Goal: Task Accomplishment & Management: Use online tool/utility

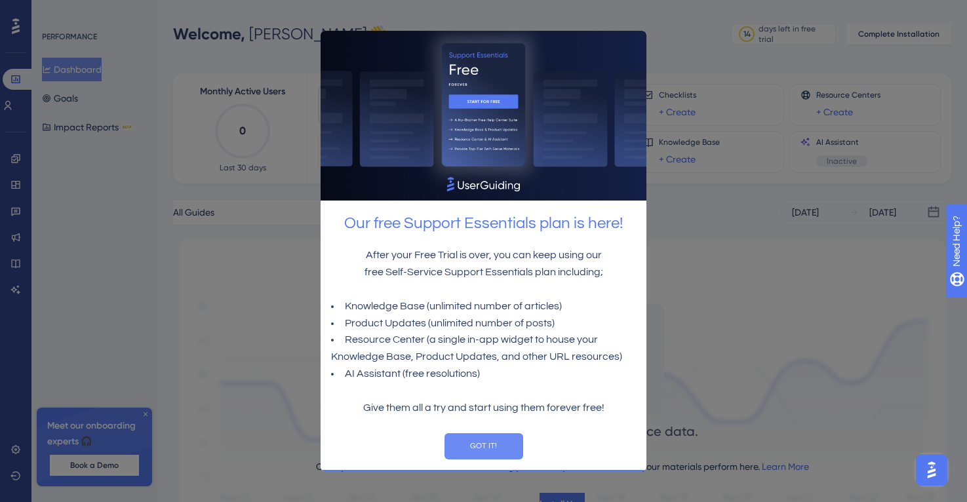
click at [476, 434] on button "GOT IT!" at bounding box center [484, 446] width 79 height 26
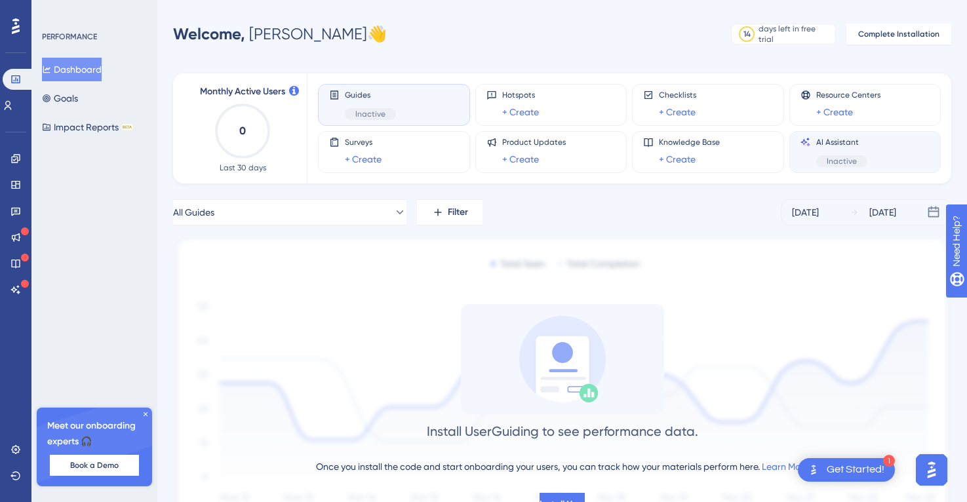
click at [823, 153] on div "AI Assistant Inactive" at bounding box center [841, 152] width 51 height 30
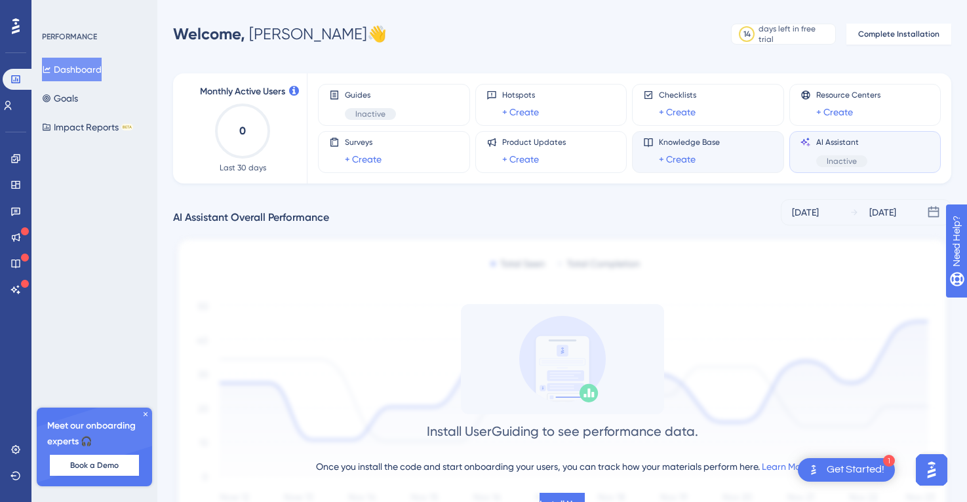
click at [723, 144] on div "Knowledge Base + Create" at bounding box center [708, 152] width 130 height 30
click at [684, 159] on link "+ Create" at bounding box center [677, 159] width 37 height 16
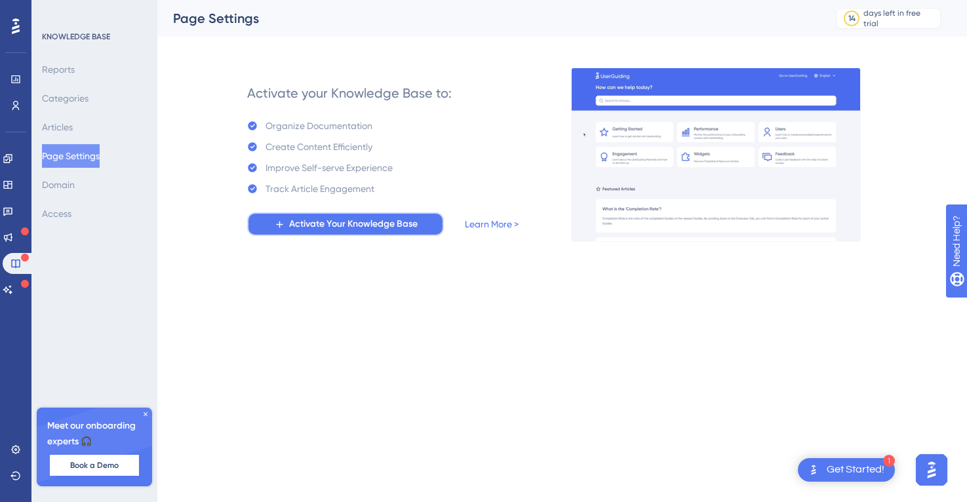
click at [403, 228] on span "Activate Your Knowledge Base" at bounding box center [353, 224] width 129 height 16
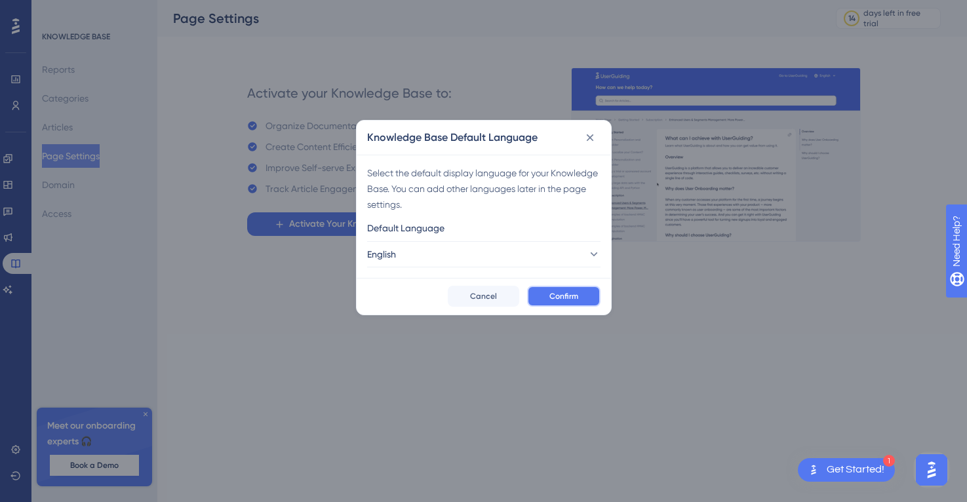
click at [559, 303] on button "Confirm" at bounding box center [563, 296] width 73 height 21
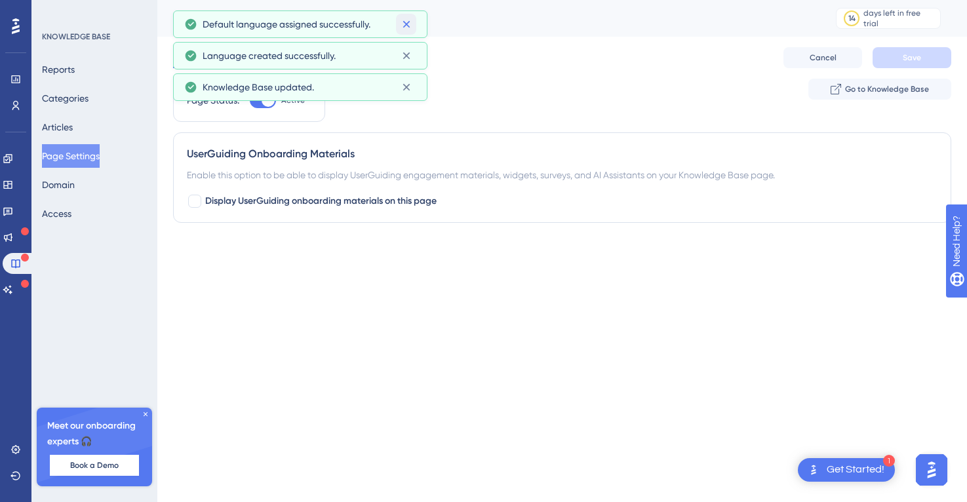
click at [405, 26] on icon at bounding box center [406, 24] width 13 height 13
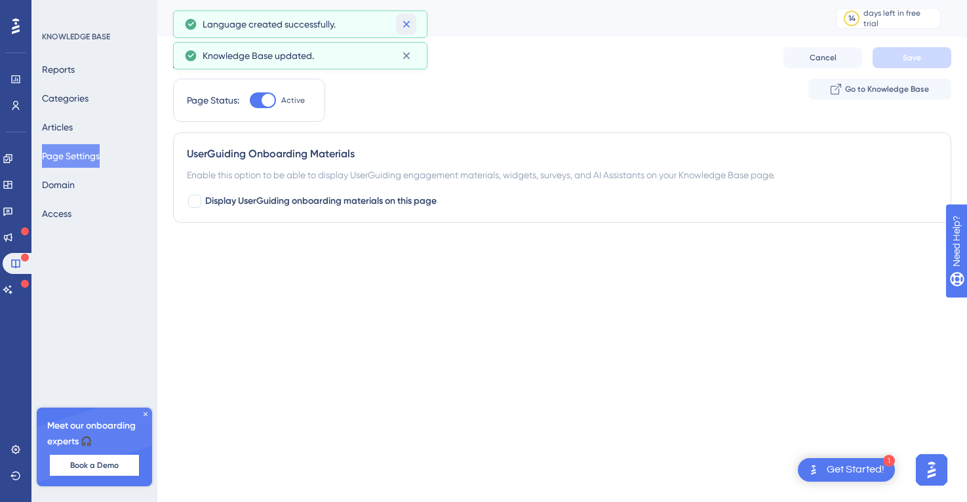
click at [405, 26] on icon at bounding box center [406, 24] width 13 height 13
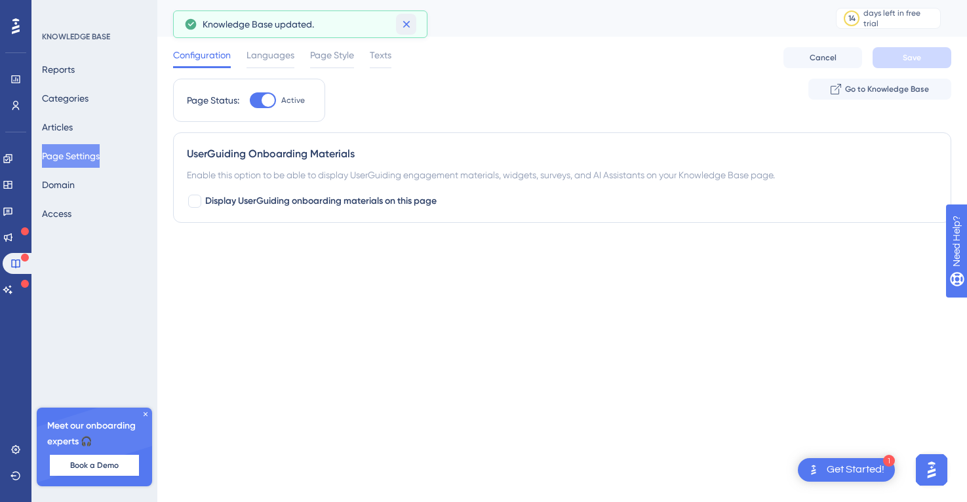
click at [405, 26] on icon at bounding box center [406, 24] width 13 height 13
